Goal: Obtain resource: Download file/media

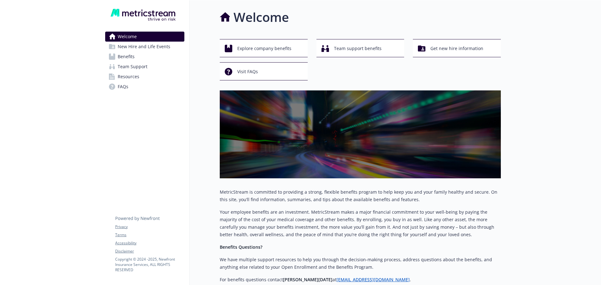
click at [144, 48] on span "New Hire and Life Events" at bounding box center [144, 47] width 53 height 10
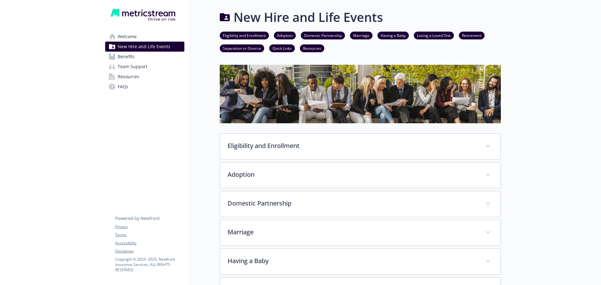
click at [128, 57] on span "Benefits" at bounding box center [126, 57] width 17 height 10
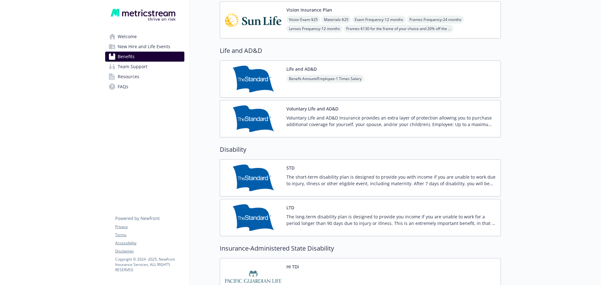
scroll to position [401, 0]
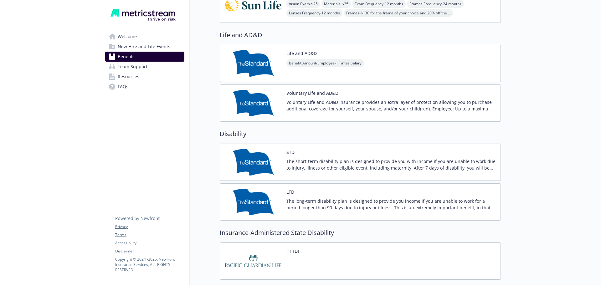
click at [376, 106] on p "Voluntary Life and AD&D Insurance provides an extra layer of protection allowin…" at bounding box center [391, 105] width 209 height 13
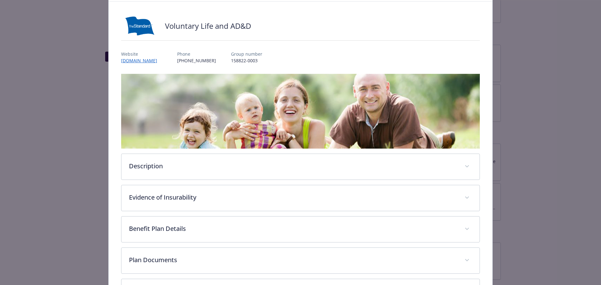
scroll to position [86, 0]
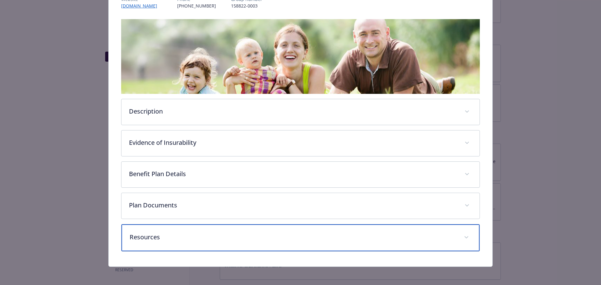
click at [172, 237] on p "Resources" at bounding box center [293, 237] width 327 height 9
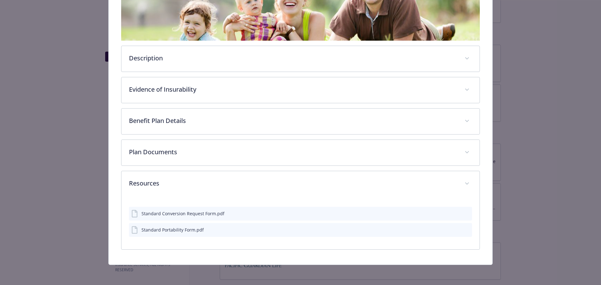
scroll to position [139, 0]
click at [190, 215] on div "Standard Conversion Request Form.pdf" at bounding box center [183, 214] width 83 height 7
click at [454, 215] on icon "download file" at bounding box center [455, 213] width 5 height 5
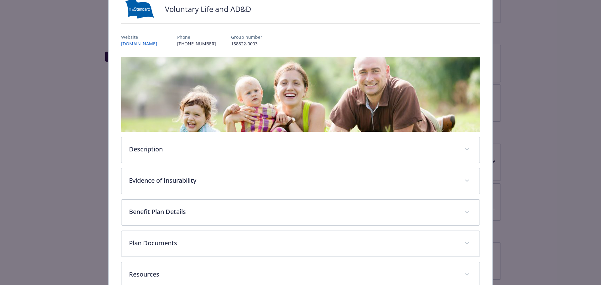
scroll to position [0, 0]
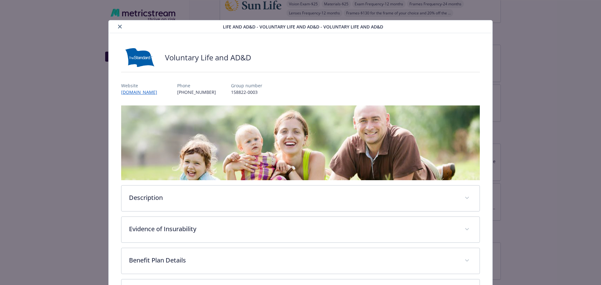
click at [119, 27] on icon "close" at bounding box center [120, 27] width 4 height 4
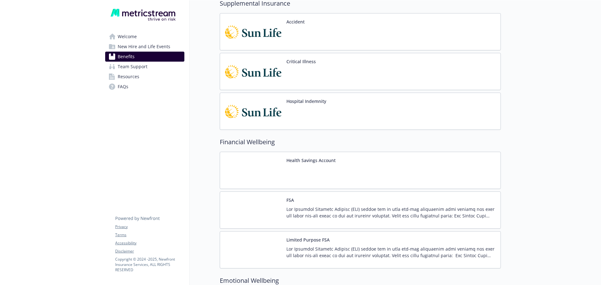
scroll to position [691, 0]
